Goal: Information Seeking & Learning: Learn about a topic

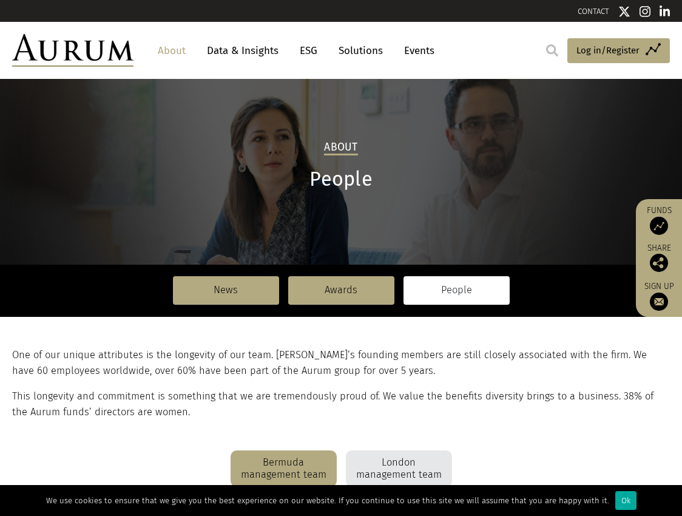
scroll to position [227, 0]
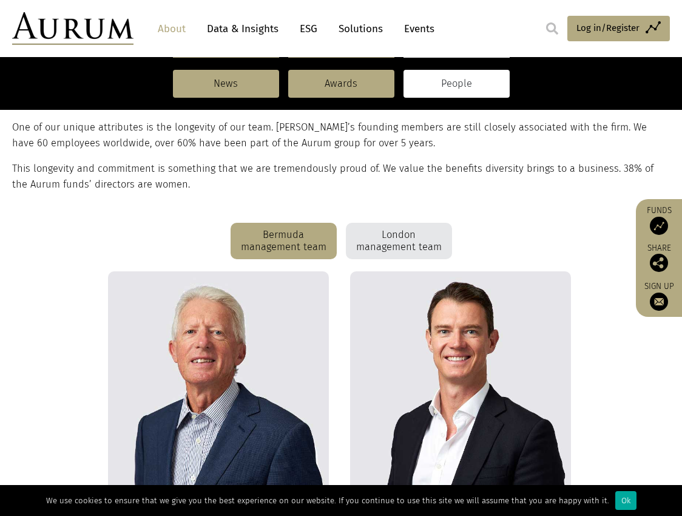
click at [349, 246] on div "London management team" at bounding box center [399, 241] width 106 height 36
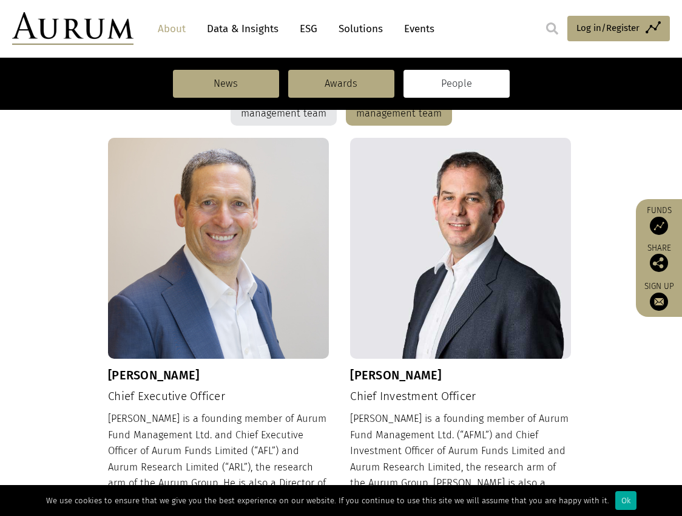
scroll to position [440, 0]
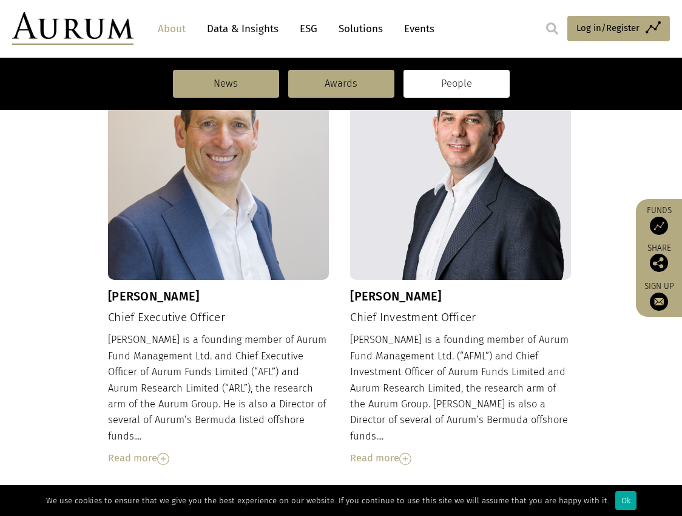
click at [386, 450] on div "Read more" at bounding box center [460, 458] width 221 height 16
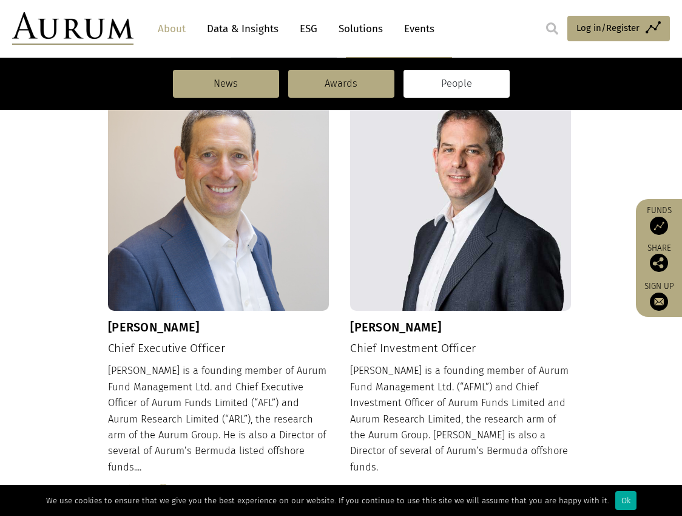
scroll to position [525, 0]
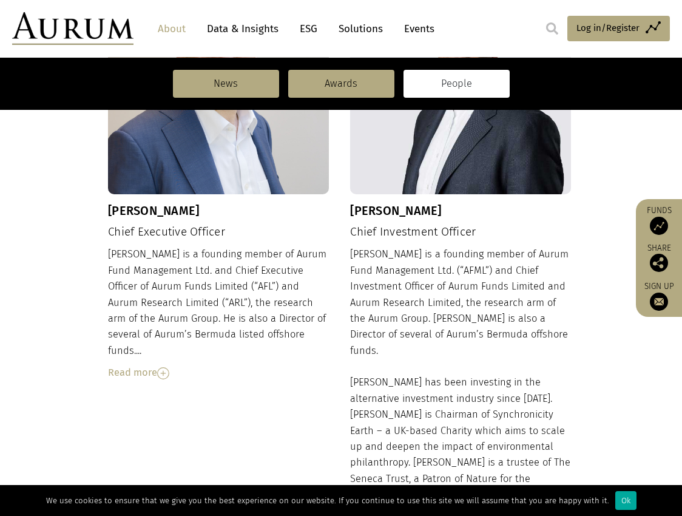
click at [117, 366] on div "[PERSON_NAME] Chief Executive Officer [PERSON_NAME] is a founding member of Aur…" at bounding box center [341, 298] width 466 height 650
click at [136, 365] on div "Read more" at bounding box center [218, 373] width 221 height 16
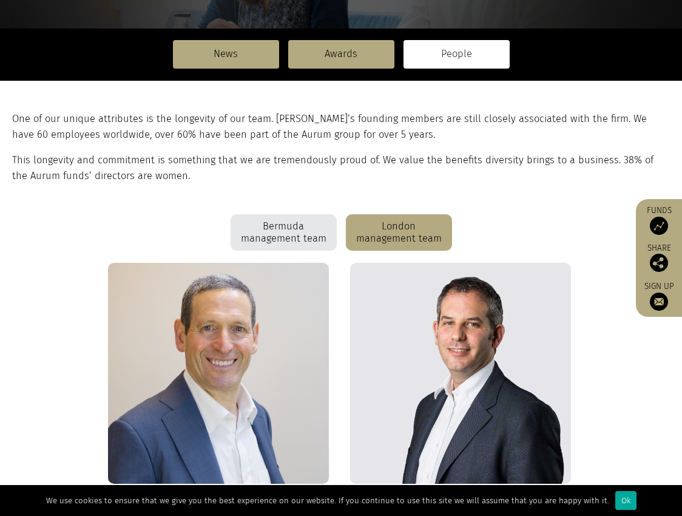
scroll to position [0, 0]
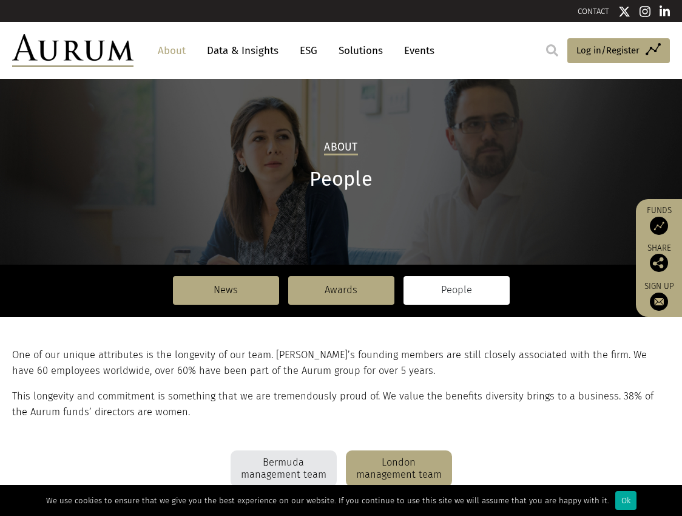
click at [374, 49] on link "Solutions" at bounding box center [360, 50] width 56 height 22
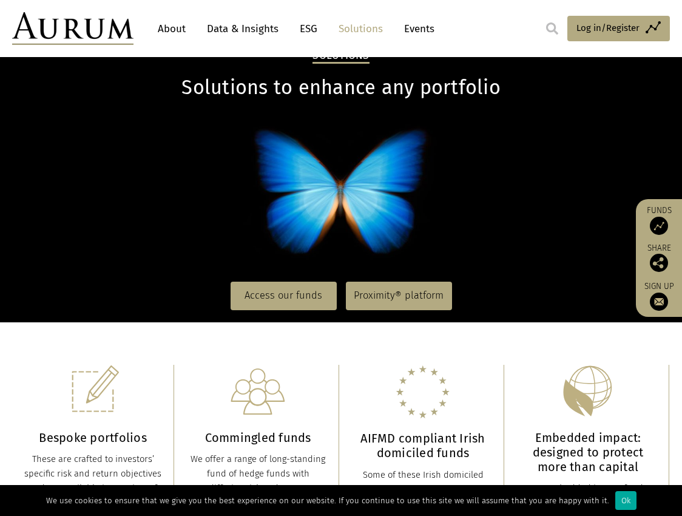
scroll to position [114, 0]
